Goal: Task Accomplishment & Management: Manage account settings

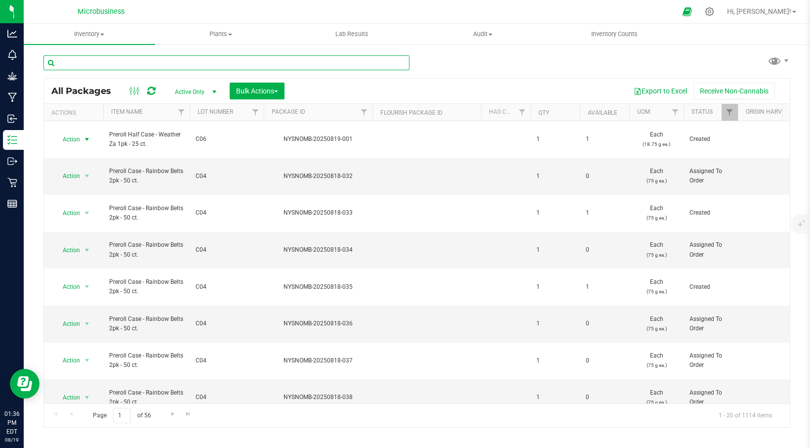
click at [215, 64] on input "text" at bounding box center [226, 62] width 366 height 15
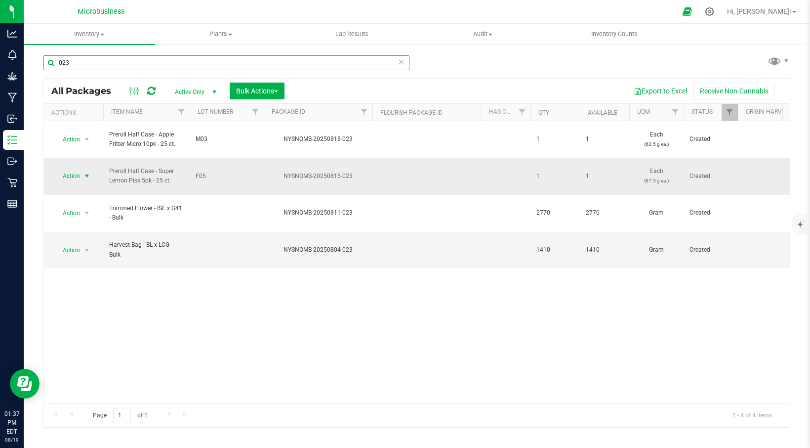
type input "023"
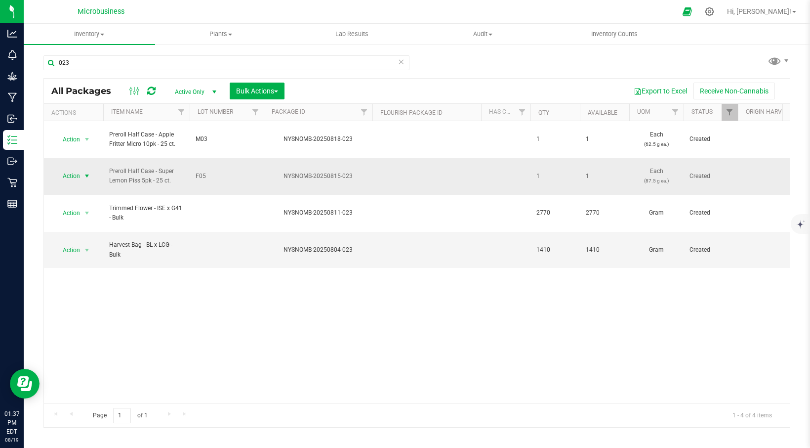
click at [83, 172] on span "select" at bounding box center [87, 176] width 8 height 8
click at [78, 178] on li "Adjust qty" at bounding box center [85, 178] width 62 height 15
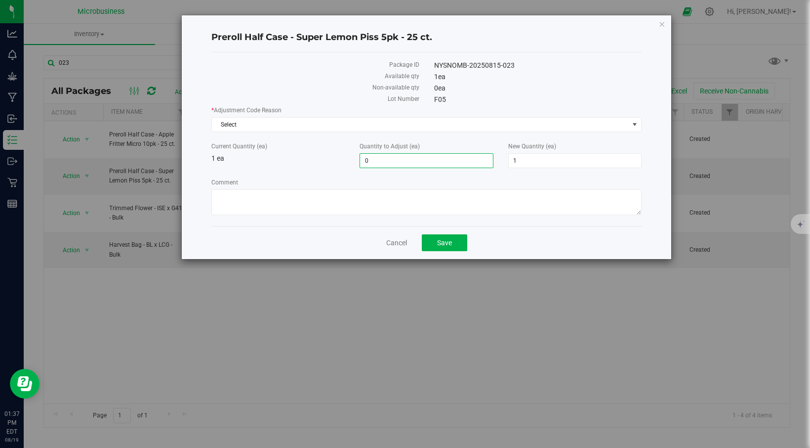
click at [367, 161] on span "0 0" at bounding box center [426, 160] width 133 height 15
type input "0"
type input "1"
click at [519, 154] on span "2 2" at bounding box center [574, 160] width 133 height 15
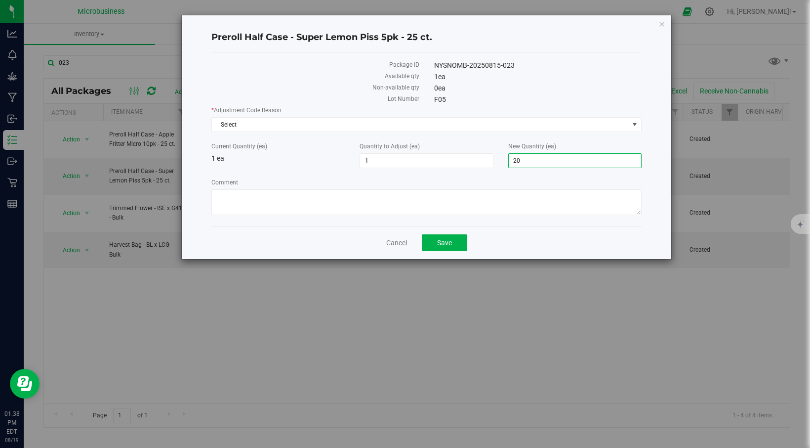
type input "2"
type input "0"
type input "-1"
type input "0"
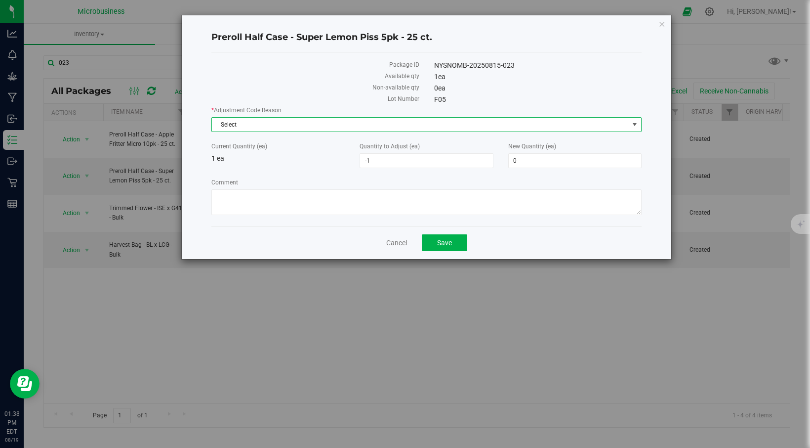
click at [234, 127] on span "Select" at bounding box center [420, 125] width 417 height 14
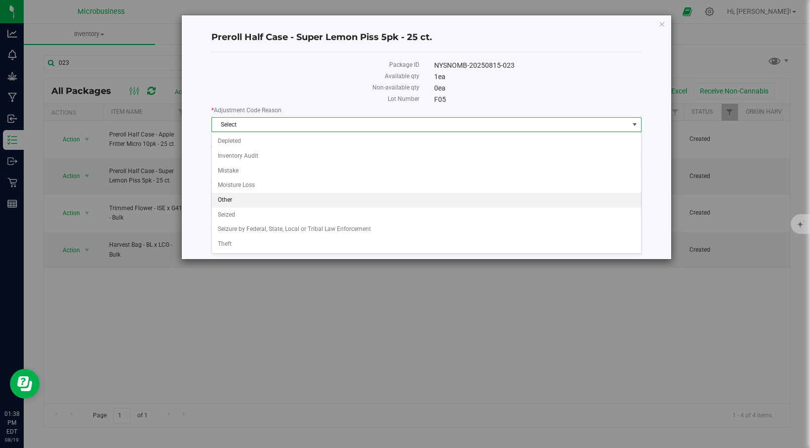
click at [227, 201] on li "Other" at bounding box center [426, 200] width 429 height 15
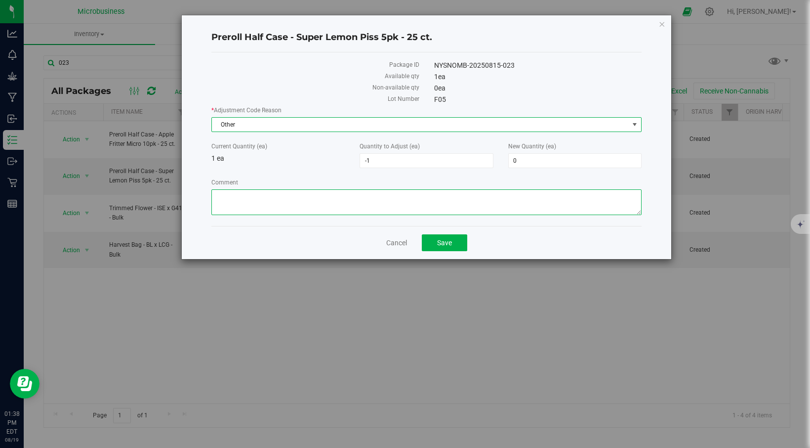
click at [268, 199] on textarea "Comment" at bounding box center [426, 202] width 430 height 26
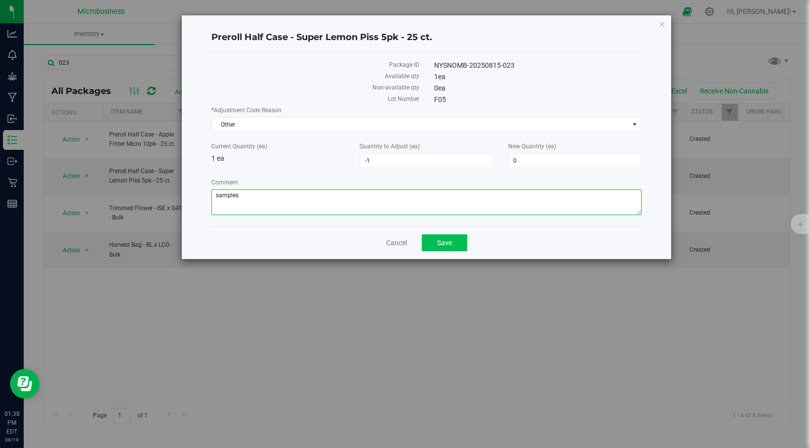
type textarea "samples"
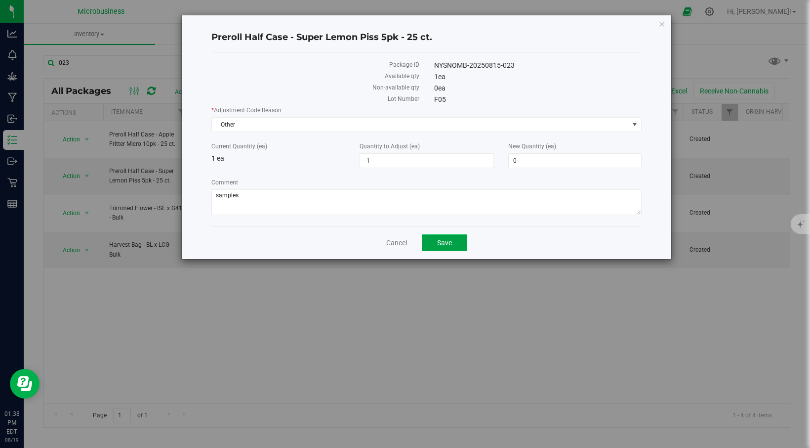
click at [443, 239] on span "Save" at bounding box center [444, 243] width 15 height 8
